Goal: Task Accomplishment & Management: Manage account settings

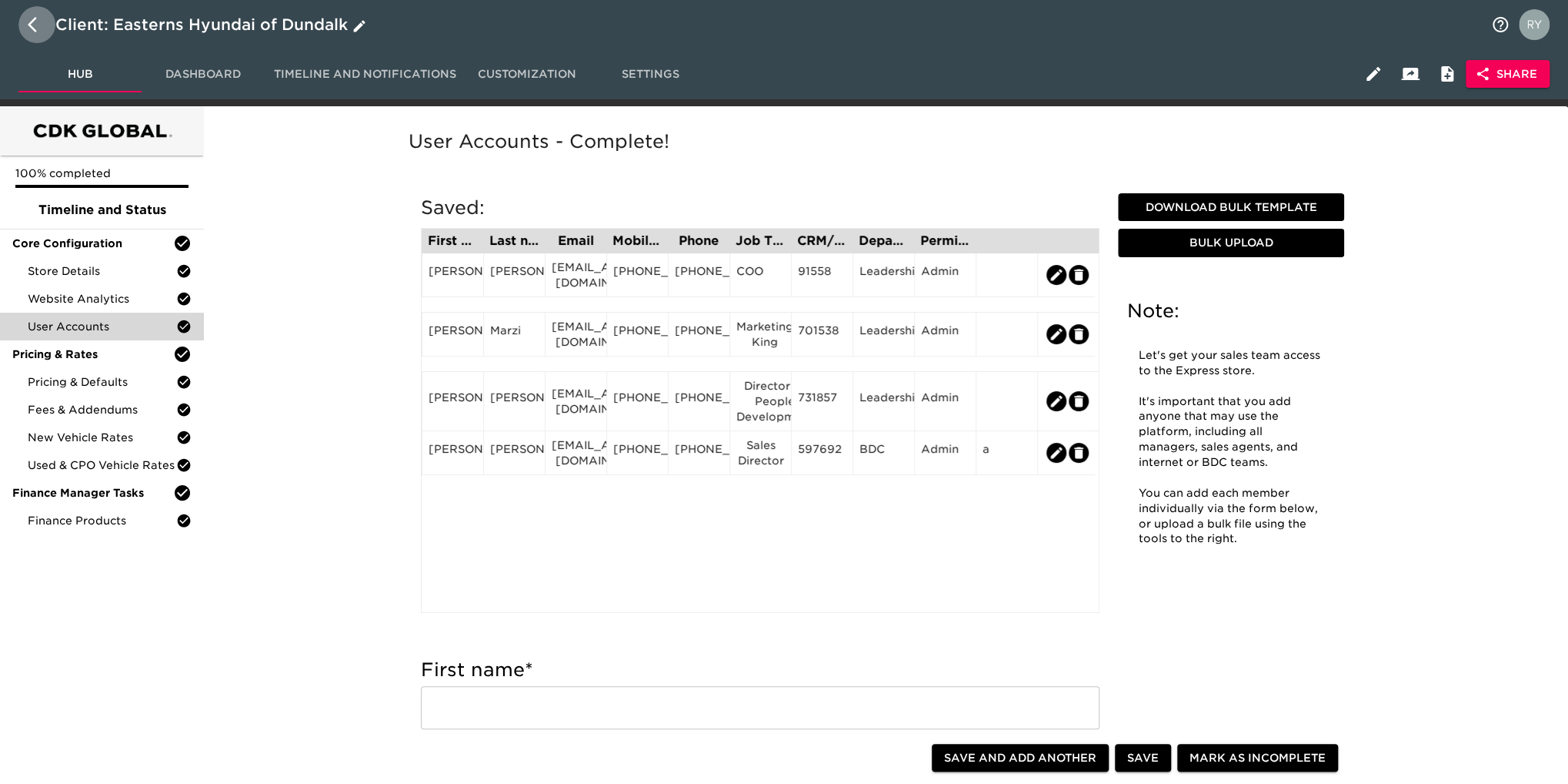
click at [32, 27] on icon "button" at bounding box center [32, 24] width 9 height 15
select select "10"
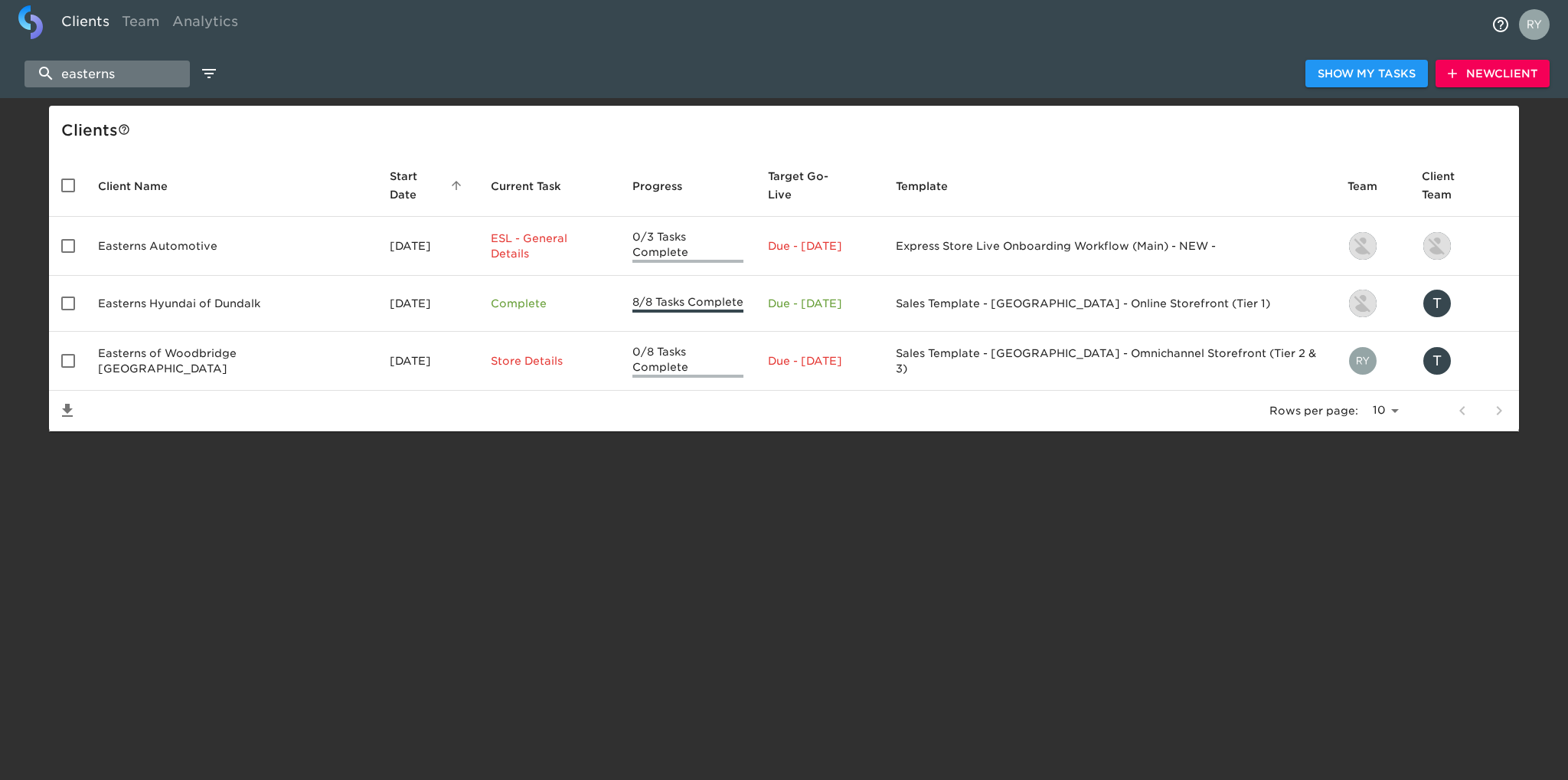
click at [131, 68] on input "easterns" at bounding box center [106, 73] width 165 height 27
click at [1487, 74] on span "New Client" at bounding box center [1491, 74] width 89 height 19
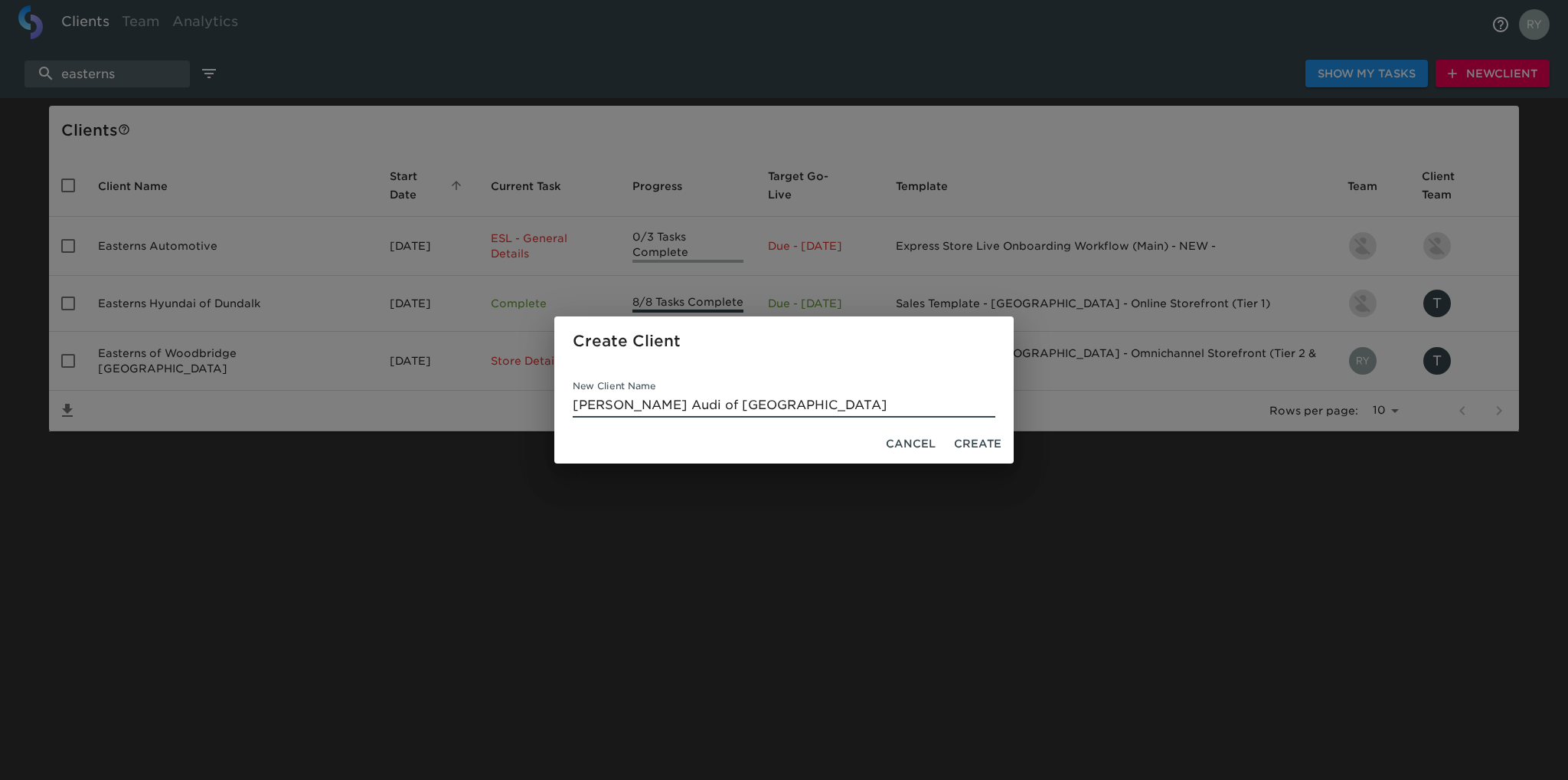
type input "Jim Ellis Audi of Atlanta"
click at [992, 439] on span "Create" at bounding box center [977, 444] width 48 height 19
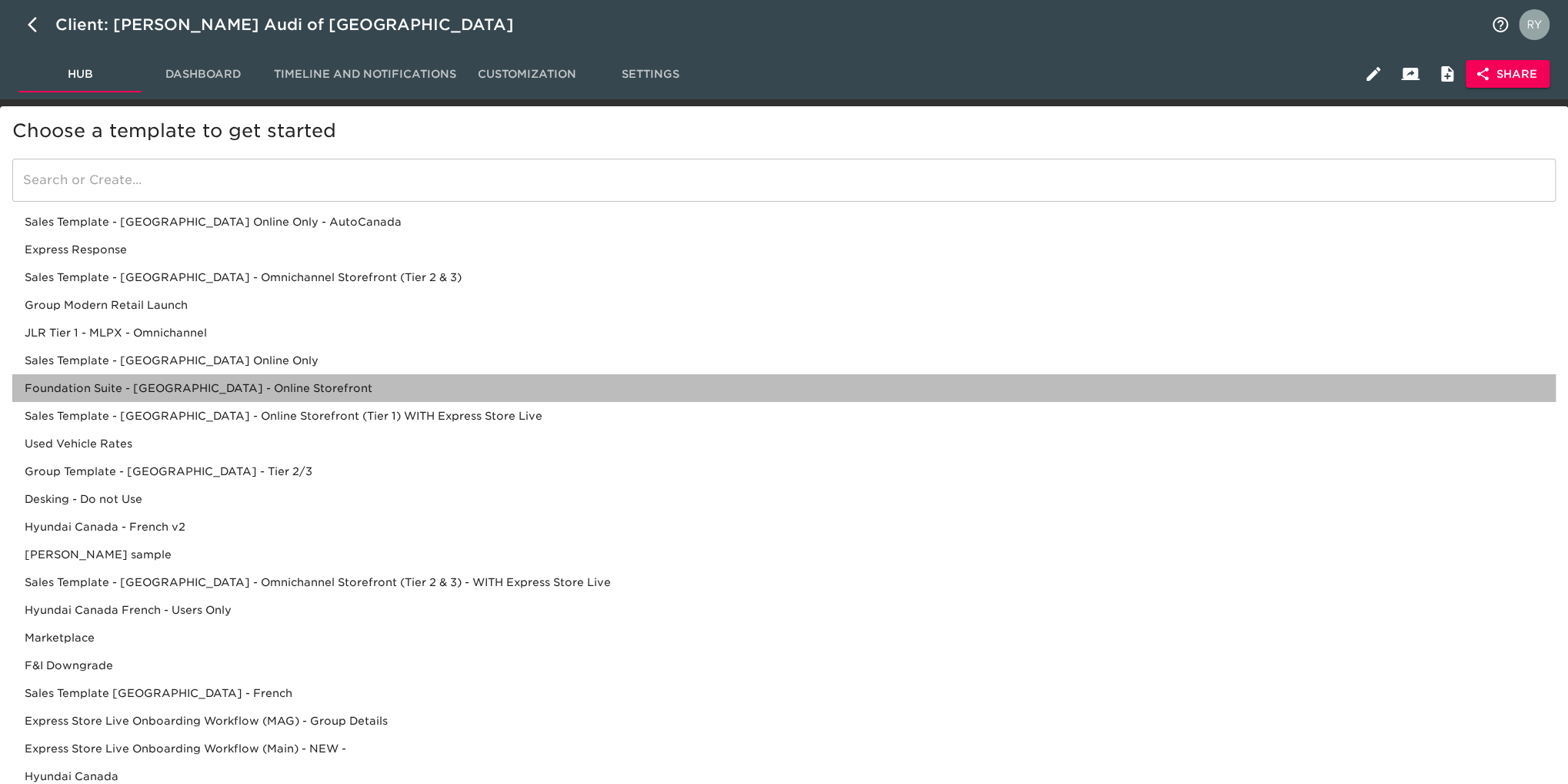
click at [219, 389] on div "Foundation Suite - USA - Online Storefront" at bounding box center [784, 388] width 1544 height 28
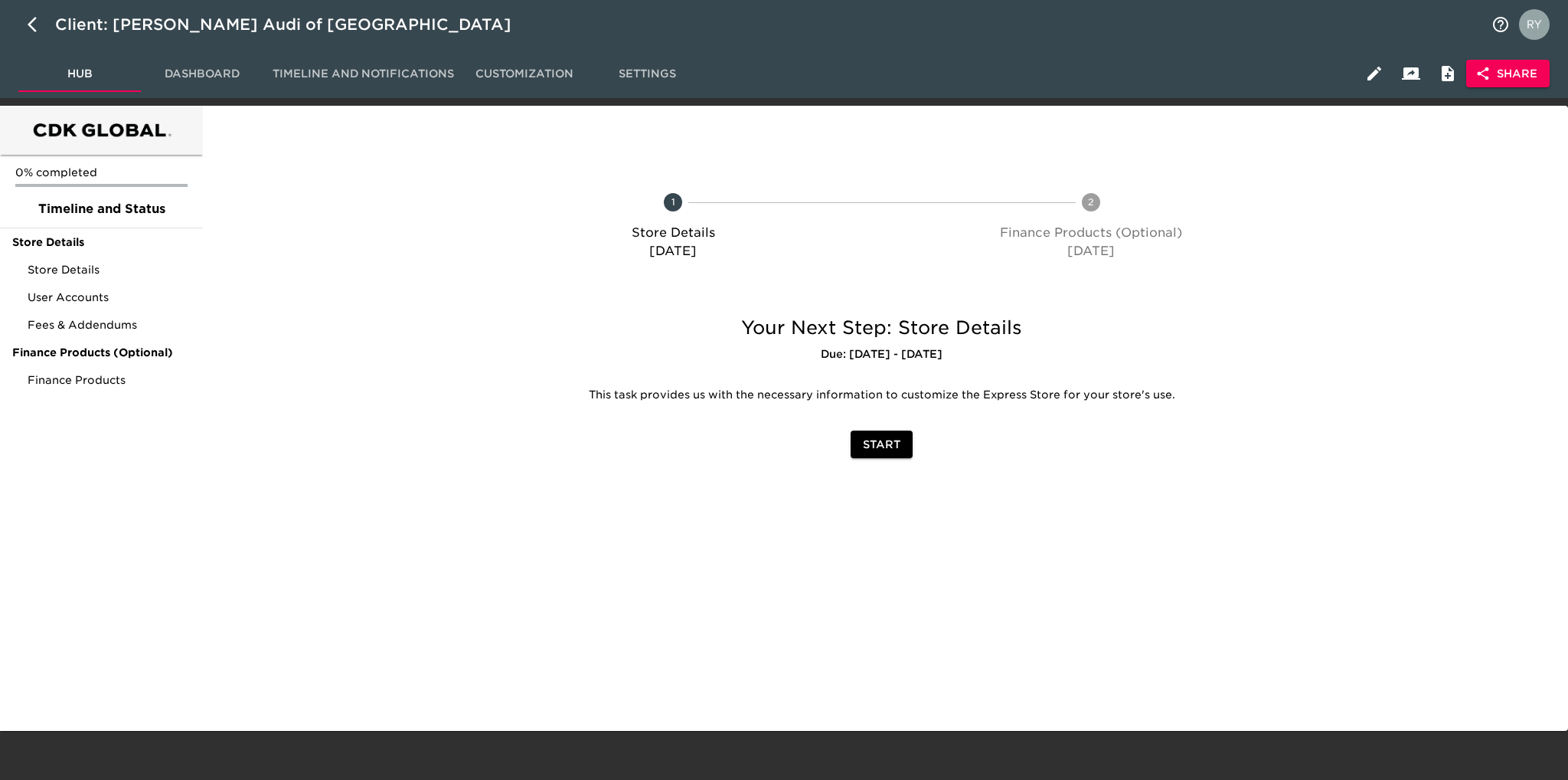
click at [1500, 69] on span "Share" at bounding box center [1508, 74] width 59 height 19
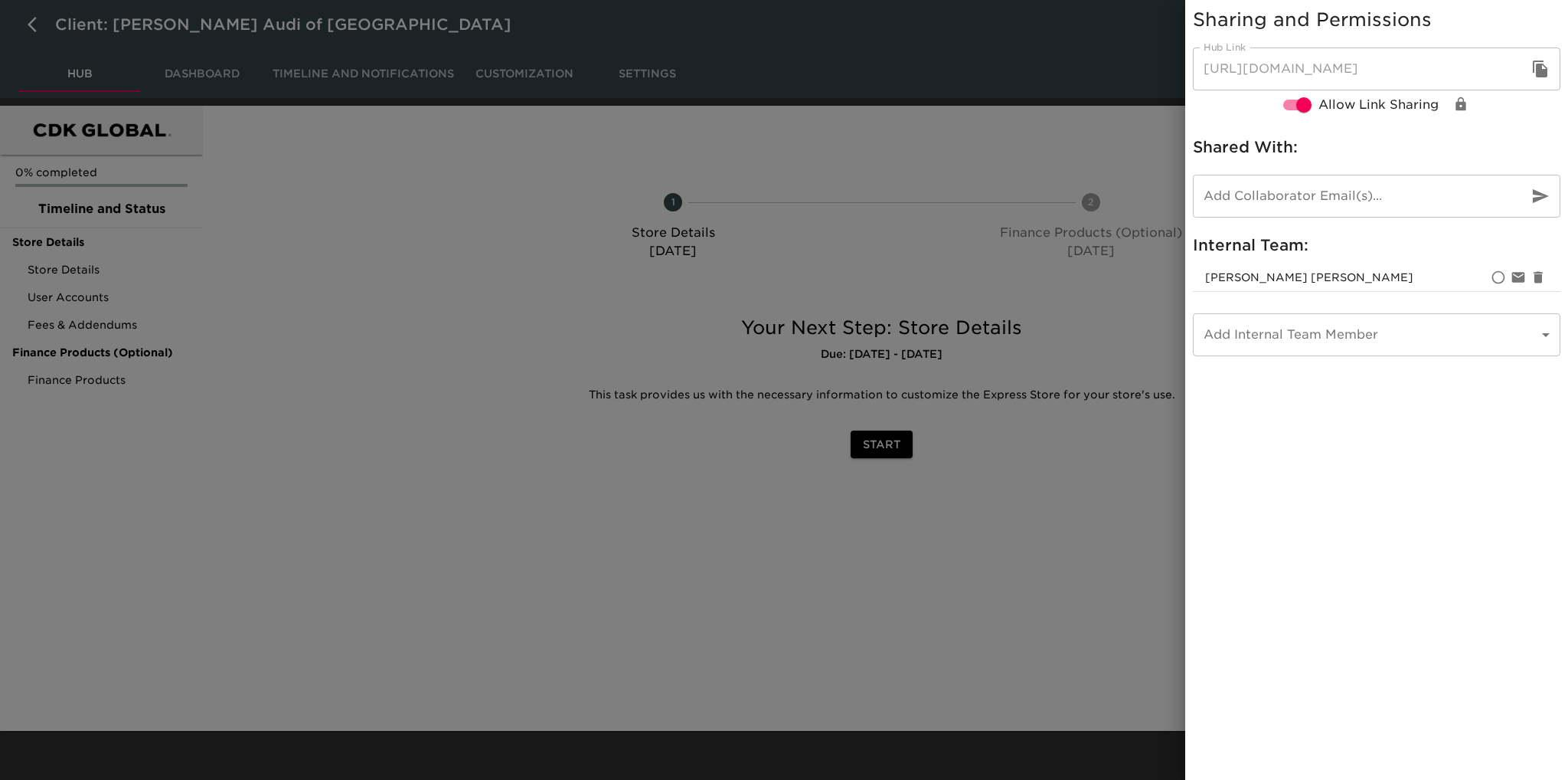
click at [1339, 334] on body "Client: Jim Ellis Audi of Atlanta Hub Dashboard Timeline and Notifications Cust…" at bounding box center [784, 365] width 1568 height 731
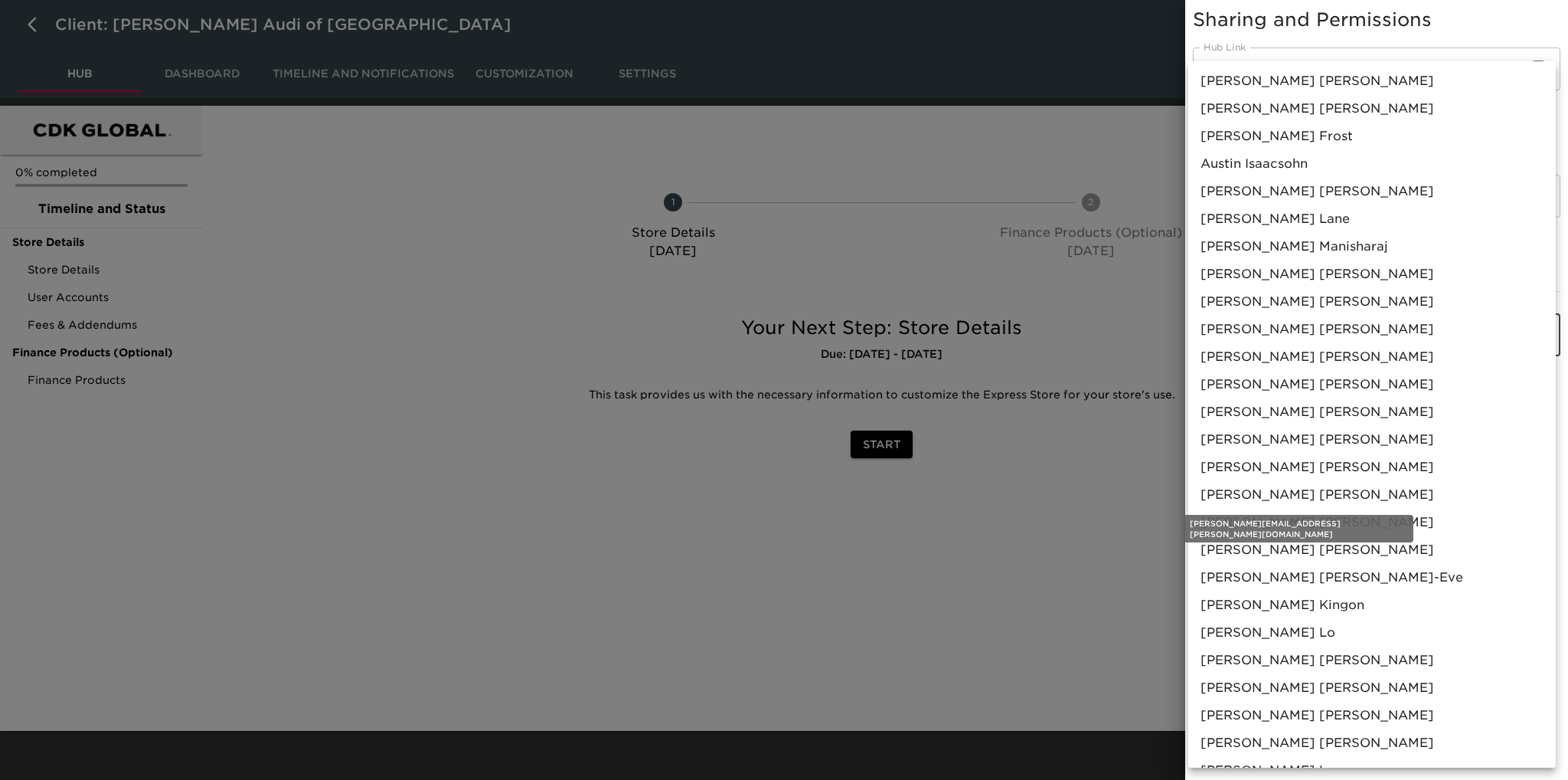
click at [1256, 488] on span "Jeff Van Dyke" at bounding box center [1317, 495] width 234 height 19
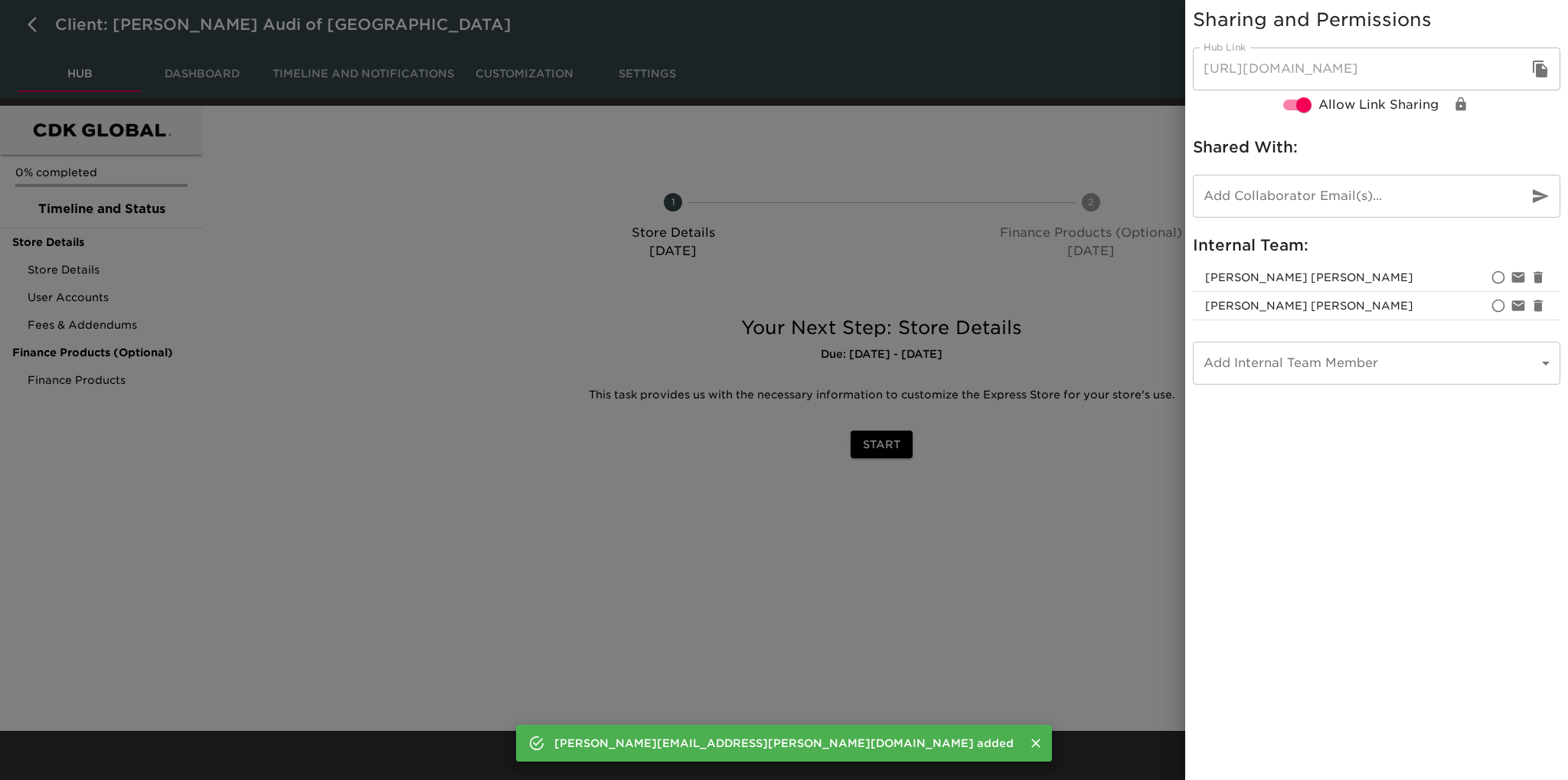
click at [1093, 519] on div at bounding box center [784, 390] width 1568 height 780
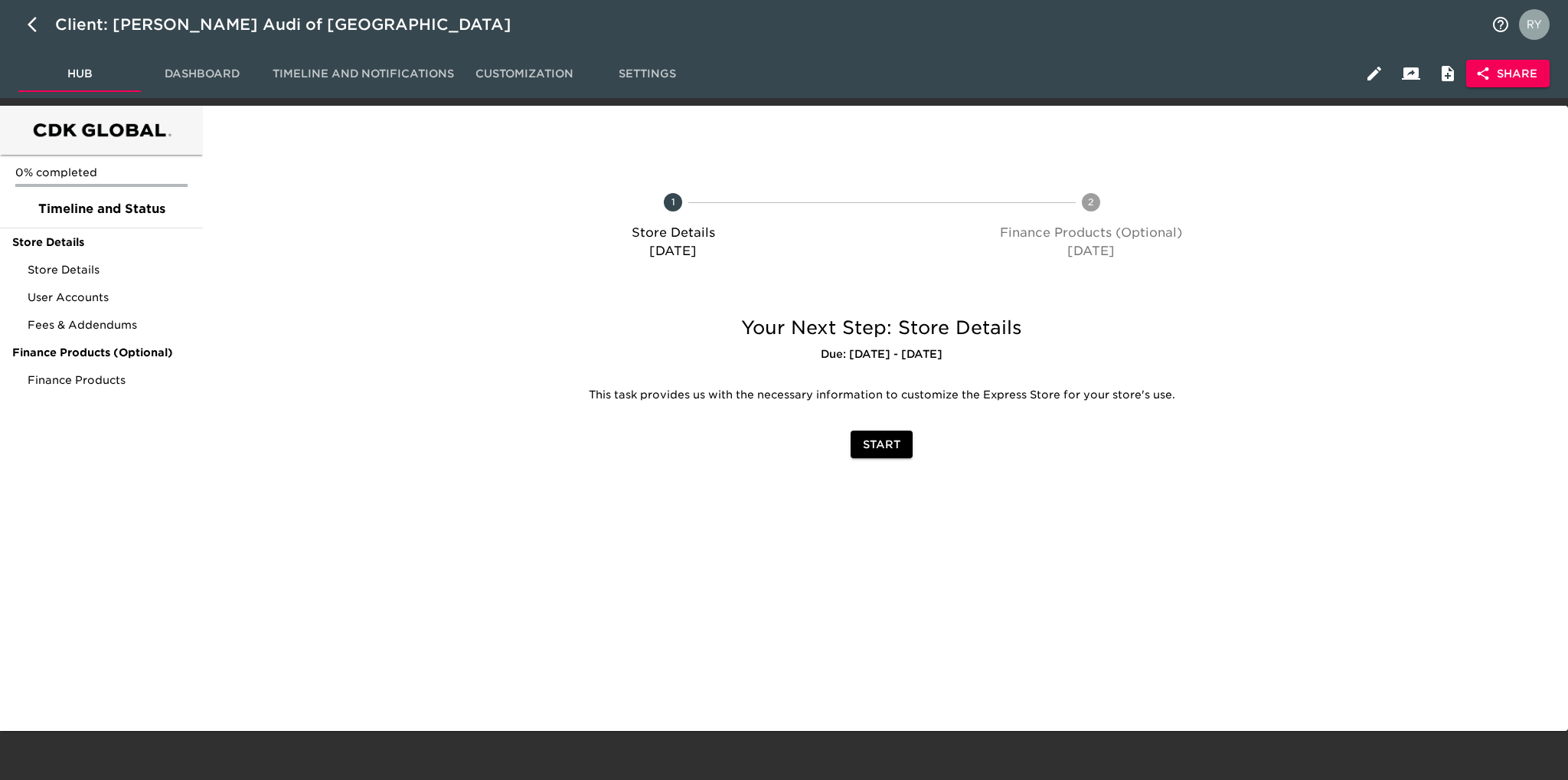
click at [1526, 72] on span "Share" at bounding box center [1508, 74] width 59 height 19
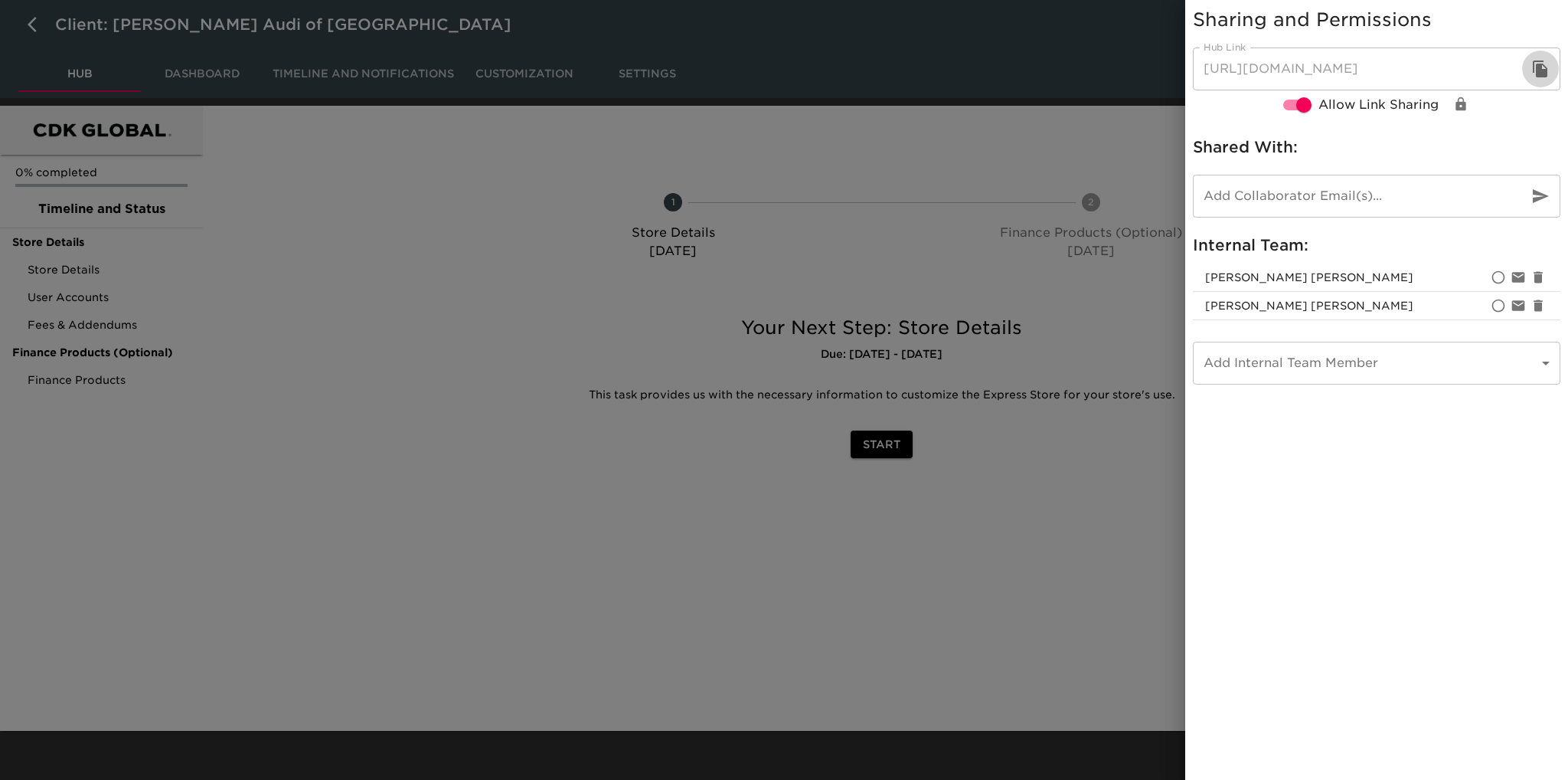
click at [1539, 74] on icon "button" at bounding box center [1540, 68] width 14 height 17
click at [954, 129] on div at bounding box center [784, 390] width 1568 height 780
